Goal: Information Seeking & Learning: Understand process/instructions

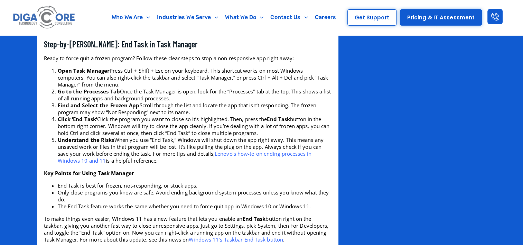
scroll to position [598, 0]
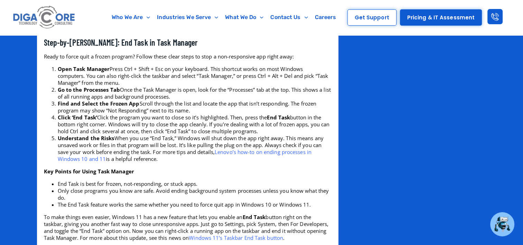
click at [123, 114] on li "Find and Select the Frozen App Scroll through the list and locate the app that …" at bounding box center [195, 107] width 274 height 14
drag, startPoint x: 117, startPoint y: 112, endPoint x: 183, endPoint y: 106, distance: 67.0
click at [183, 106] on ol "Open Task Manager Press Ctrl + Shift + Esc on your keyboard. This shortcut work…" at bounding box center [188, 113] width 288 height 97
click at [183, 100] on li "Go to the Processes Tab Once the Task Manager is open, look for the “Processes”…" at bounding box center [195, 93] width 274 height 14
drag, startPoint x: 123, startPoint y: 125, endPoint x: 142, endPoint y: 126, distance: 19.4
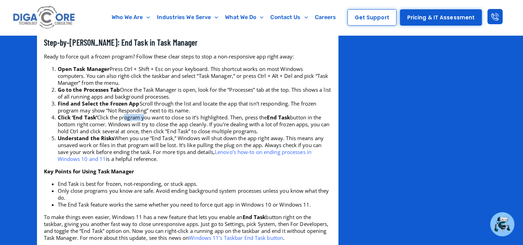
click at [142, 126] on li "Click ‘End Task’ Click the program you want to close so it’s highlighted. Then,…" at bounding box center [195, 124] width 274 height 21
drag, startPoint x: 142, startPoint y: 126, endPoint x: 209, endPoint y: 127, distance: 66.7
click at [209, 127] on li "Click ‘End Task’ Click the program you want to close so it’s highlighted. Then,…" at bounding box center [195, 124] width 274 height 21
drag, startPoint x: 242, startPoint y: 127, endPoint x: 256, endPoint y: 127, distance: 13.8
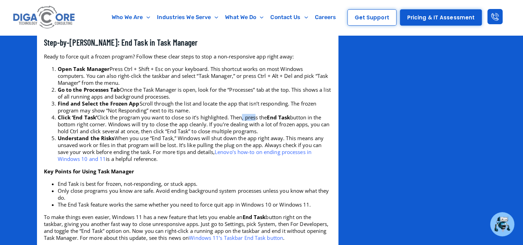
click at [256, 127] on li "Click ‘End Task’ Click the program you want to close so it’s highlighted. Then,…" at bounding box center [195, 124] width 274 height 21
drag, startPoint x: 256, startPoint y: 127, endPoint x: 121, endPoint y: 143, distance: 135.4
click at [124, 143] on li "Understand the Risks When you use “End Task,” Windows will shut down the app ri…" at bounding box center [195, 149] width 274 height 28
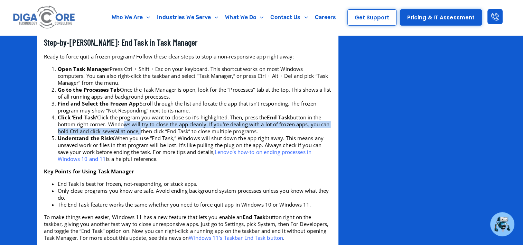
drag, startPoint x: 133, startPoint y: 133, endPoint x: 141, endPoint y: 137, distance: 9.1
click at [141, 135] on li "Click ‘End Task’ Click the program you want to close so it’s highlighted. Then,…" at bounding box center [195, 124] width 274 height 21
click at [138, 135] on li "Click ‘End Task’ Click the program you want to close so it’s highlighted. Then,…" at bounding box center [195, 124] width 274 height 21
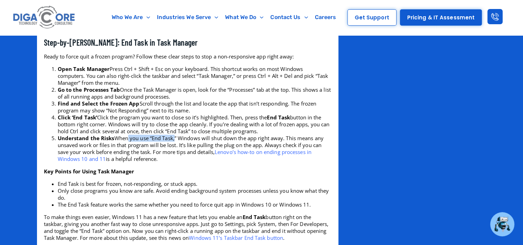
drag, startPoint x: 127, startPoint y: 142, endPoint x: 174, endPoint y: 147, distance: 46.9
click at [174, 147] on li "Understand the Risks When you use “End Task,” Windows will shut down the app ri…" at bounding box center [195, 149] width 274 height 28
drag, startPoint x: 174, startPoint y: 147, endPoint x: 176, endPoint y: 134, distance: 12.8
click at [176, 134] on li "Click ‘End Task’ Click the program you want to close so it’s highlighted. Then,…" at bounding box center [195, 124] width 274 height 21
